Goal: Transaction & Acquisition: Subscribe to service/newsletter

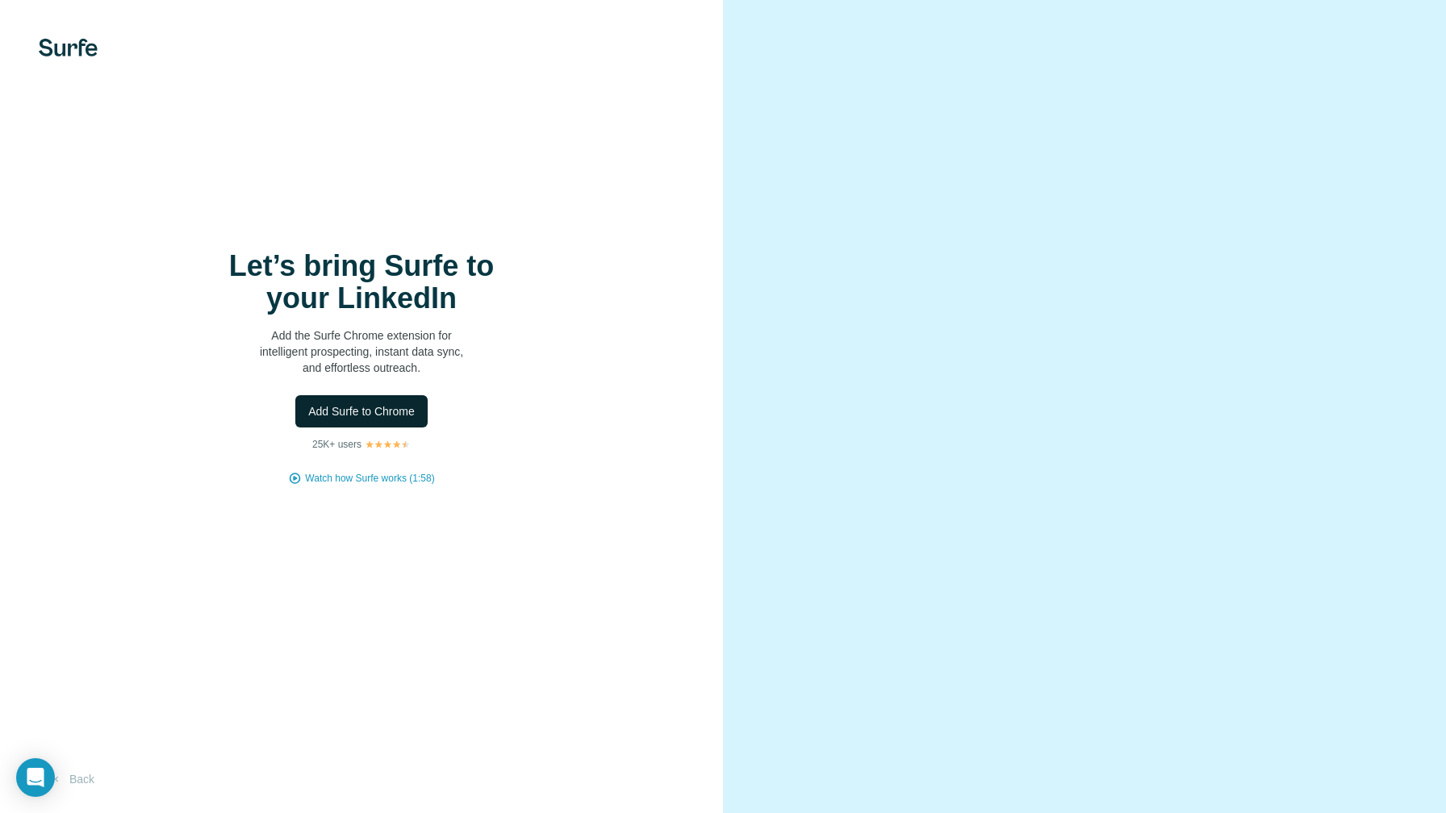
click at [385, 411] on span "Add Surfe to Chrome" at bounding box center [361, 412] width 107 height 16
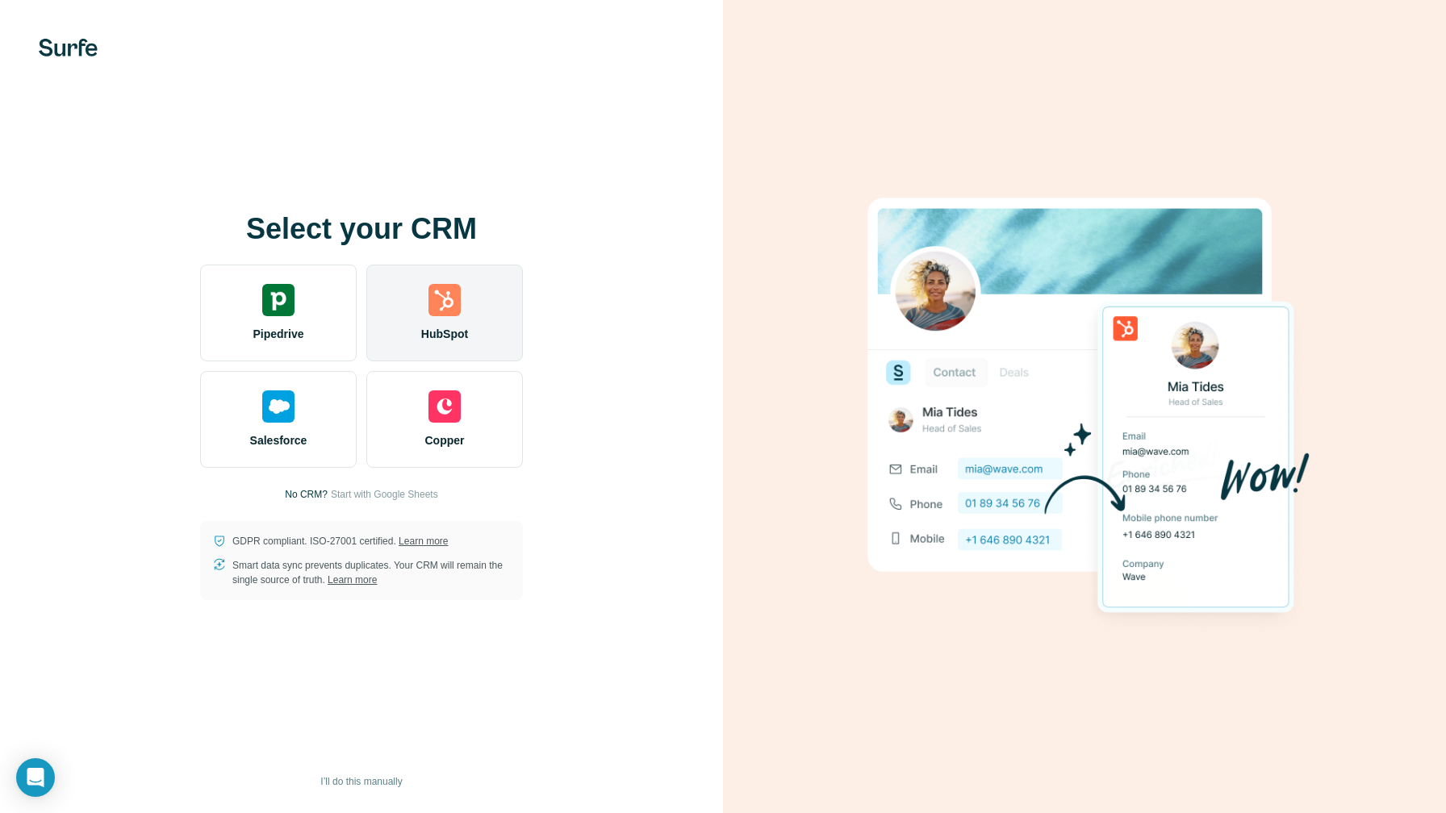
click at [458, 320] on div "HubSpot" at bounding box center [444, 313] width 157 height 97
